Goal: Task Accomplishment & Management: Manage account settings

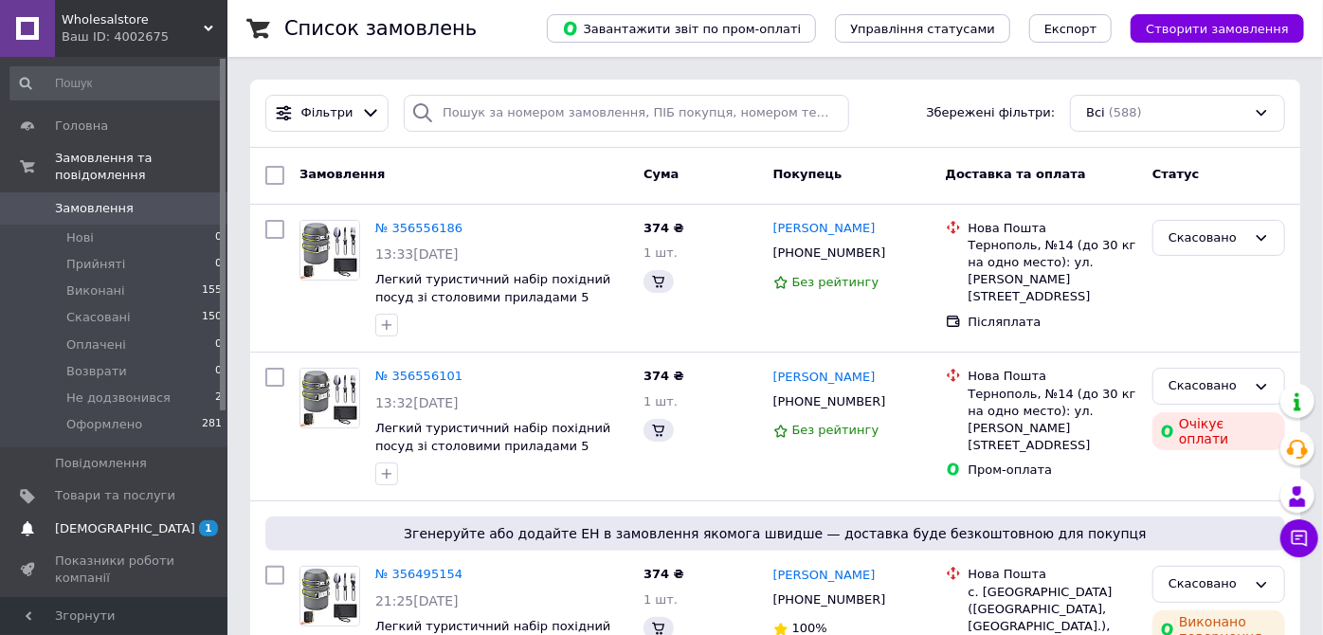
click at [208, 520] on span "1" at bounding box center [208, 528] width 19 height 16
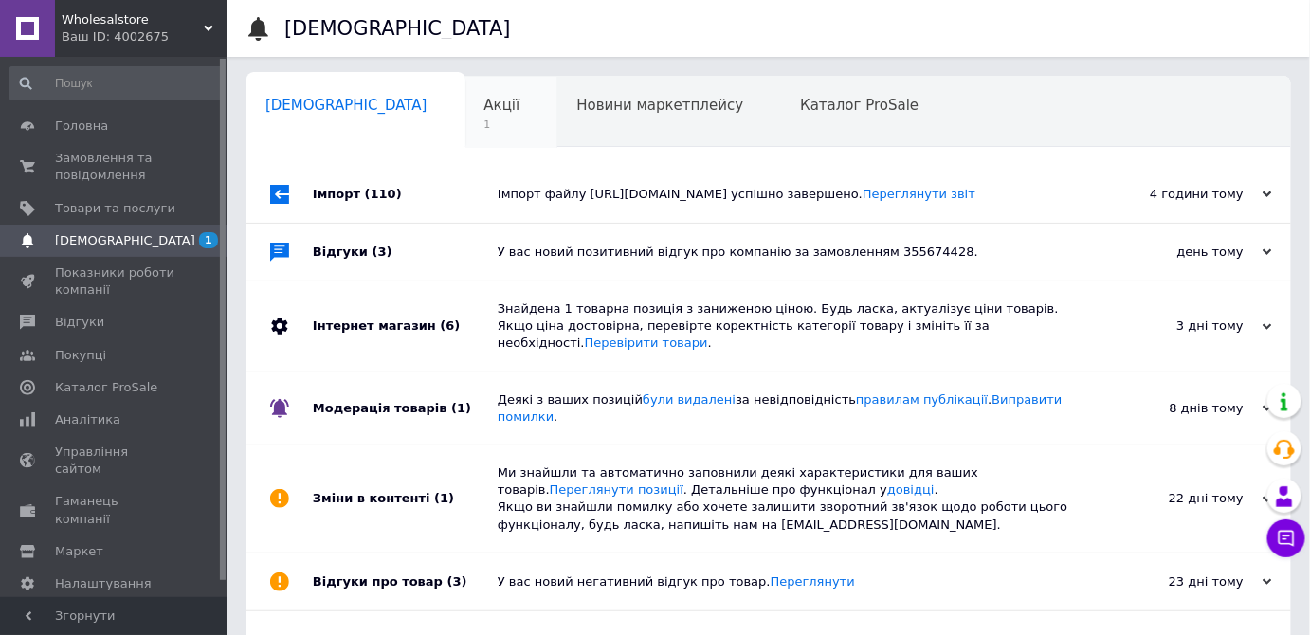
click at [465, 136] on div "Акції 1" at bounding box center [511, 113] width 93 height 72
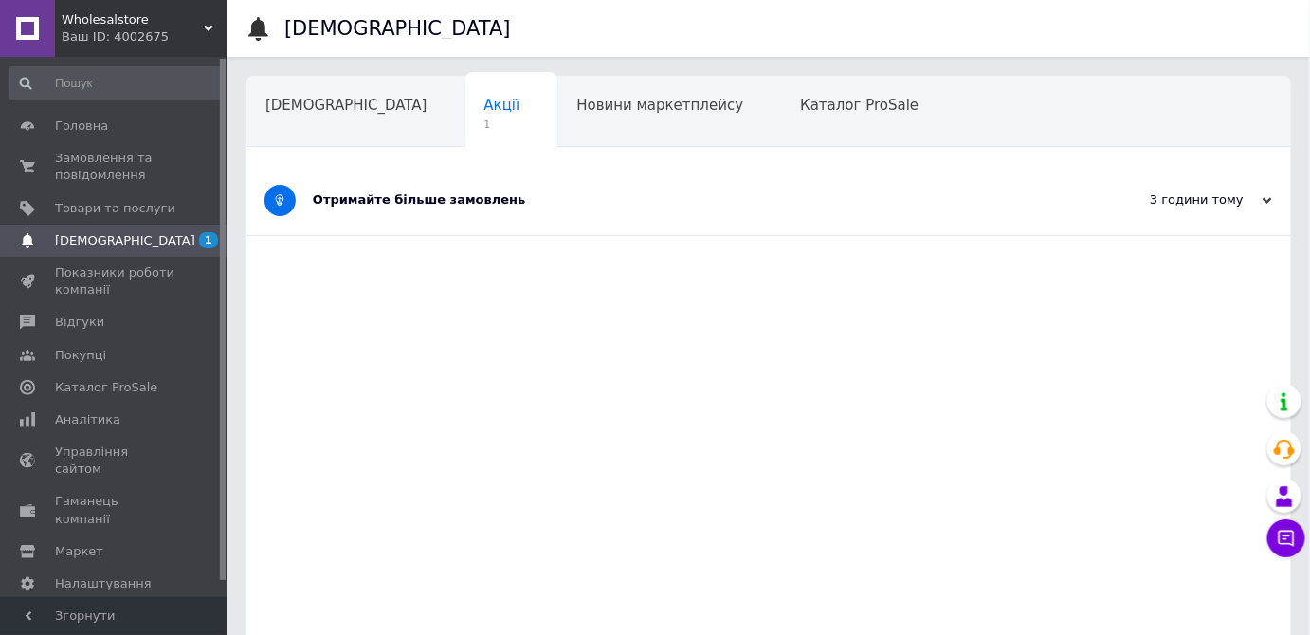
click at [507, 212] on div "Отримайте більше замовлень" at bounding box center [697, 200] width 769 height 69
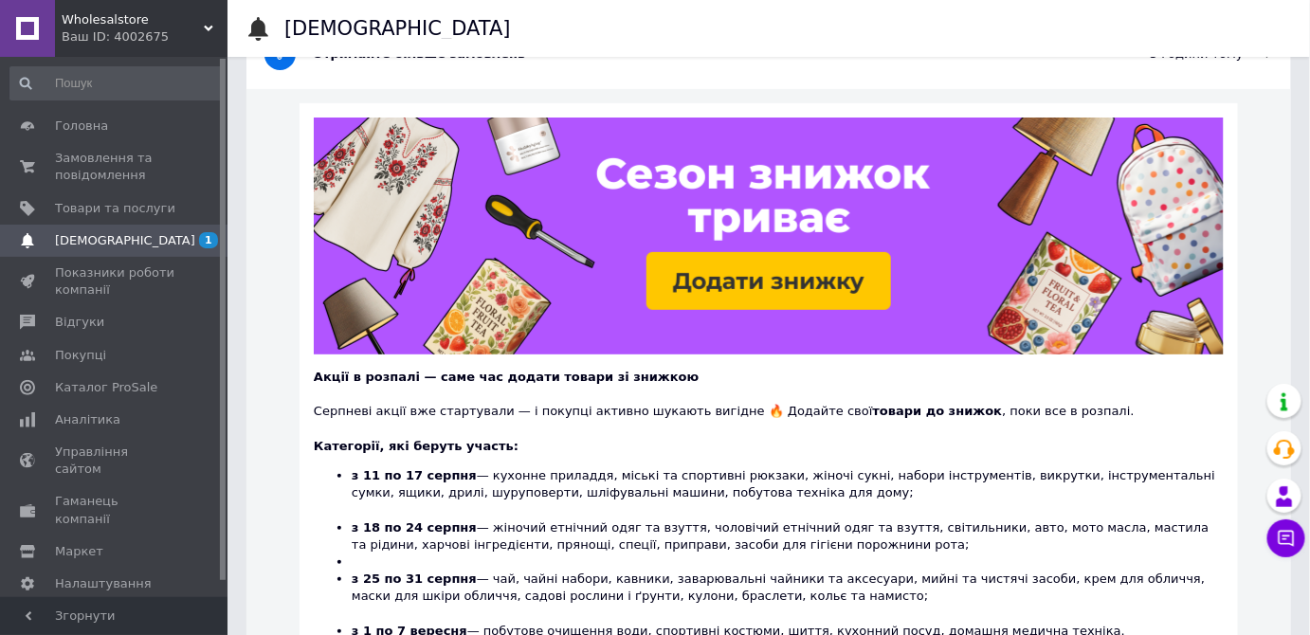
scroll to position [172, 0]
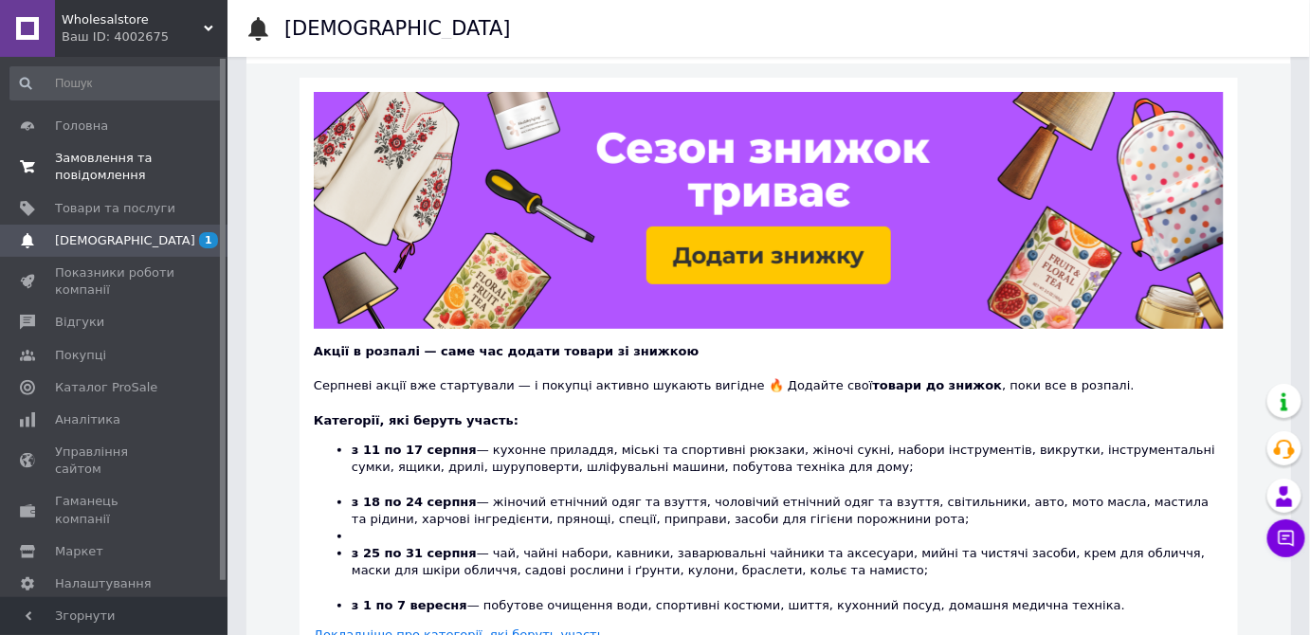
click at [95, 168] on span "Замовлення та повідомлення" at bounding box center [115, 167] width 120 height 34
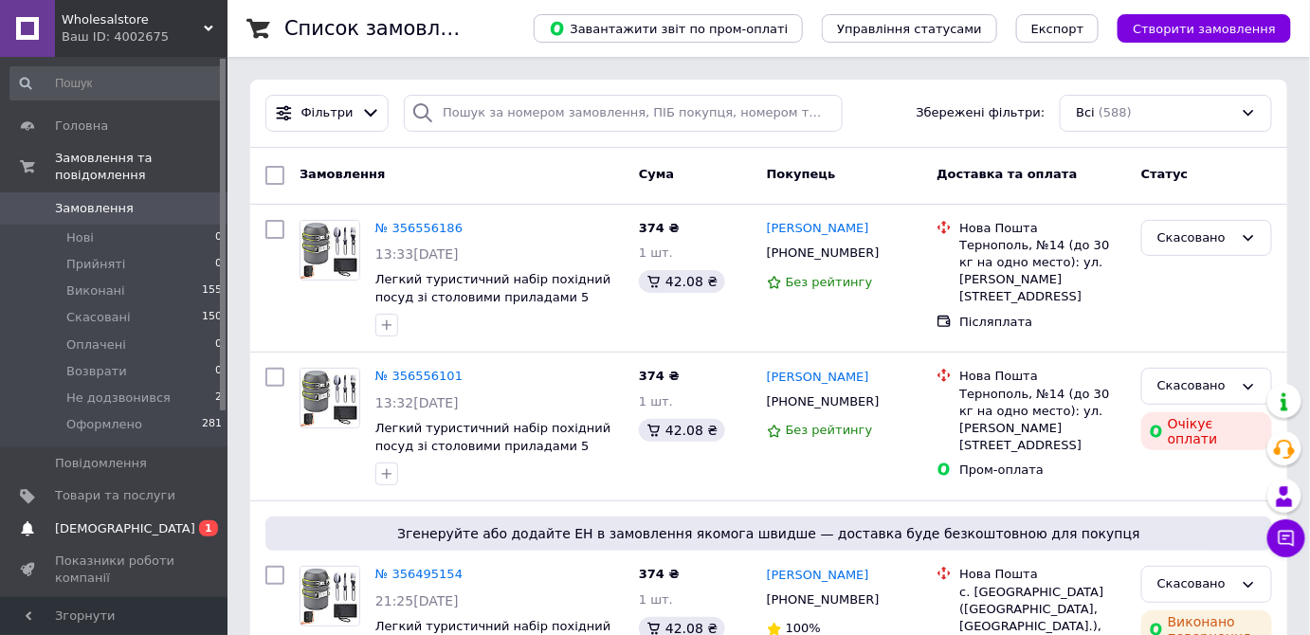
click at [209, 520] on span "1" at bounding box center [208, 528] width 19 height 16
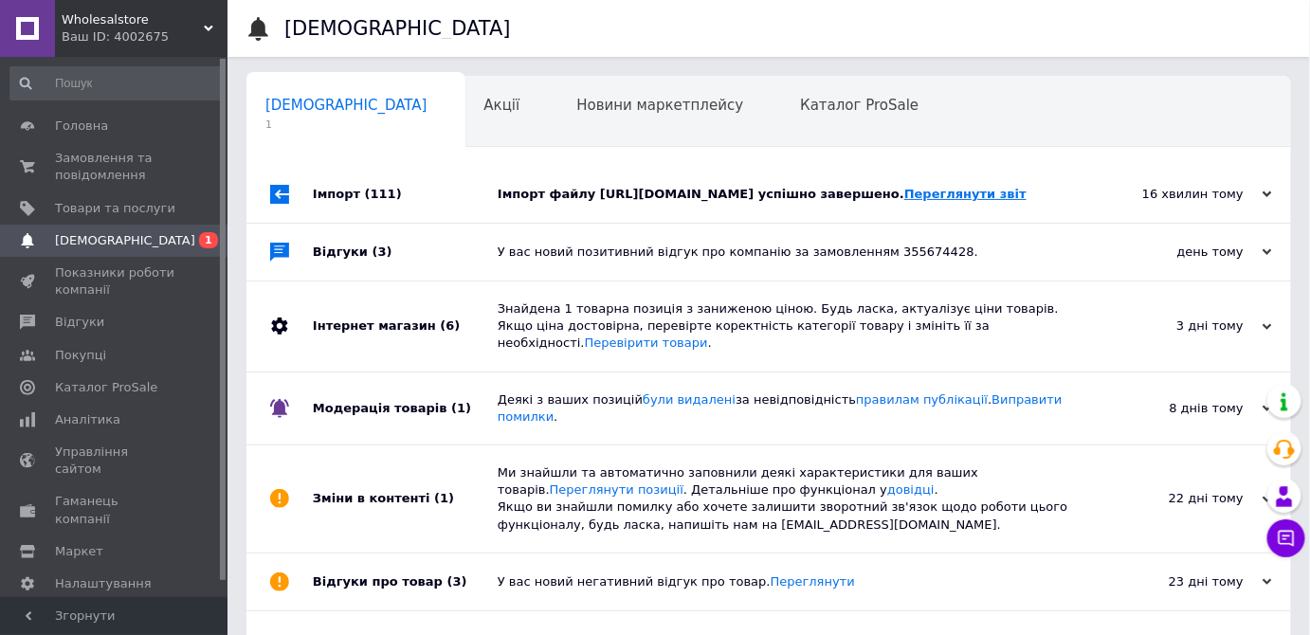
click at [953, 201] on link "Переглянути звіт" at bounding box center [965, 194] width 122 height 14
